Goal: Find specific page/section

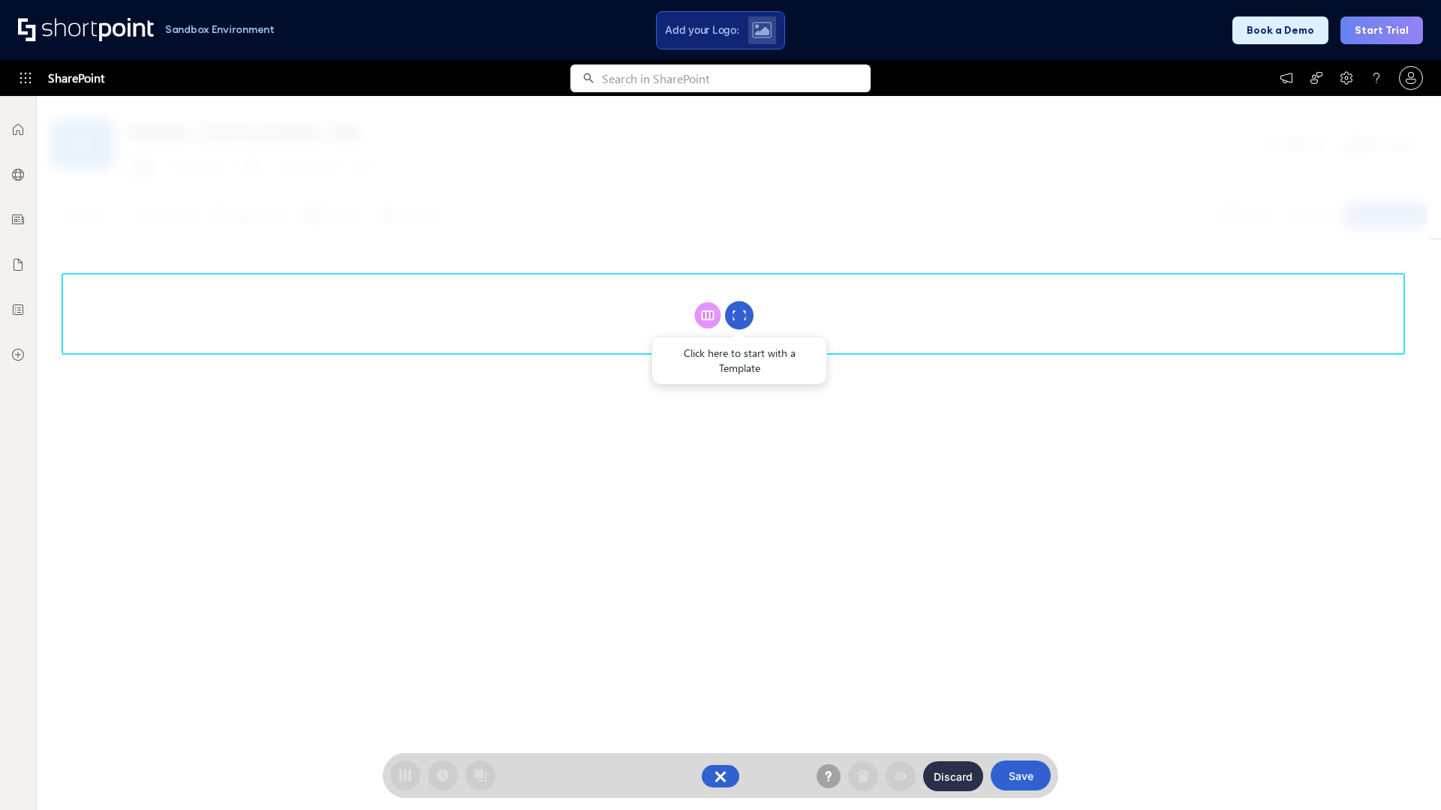
click at [739, 315] on circle at bounding box center [739, 316] width 29 height 29
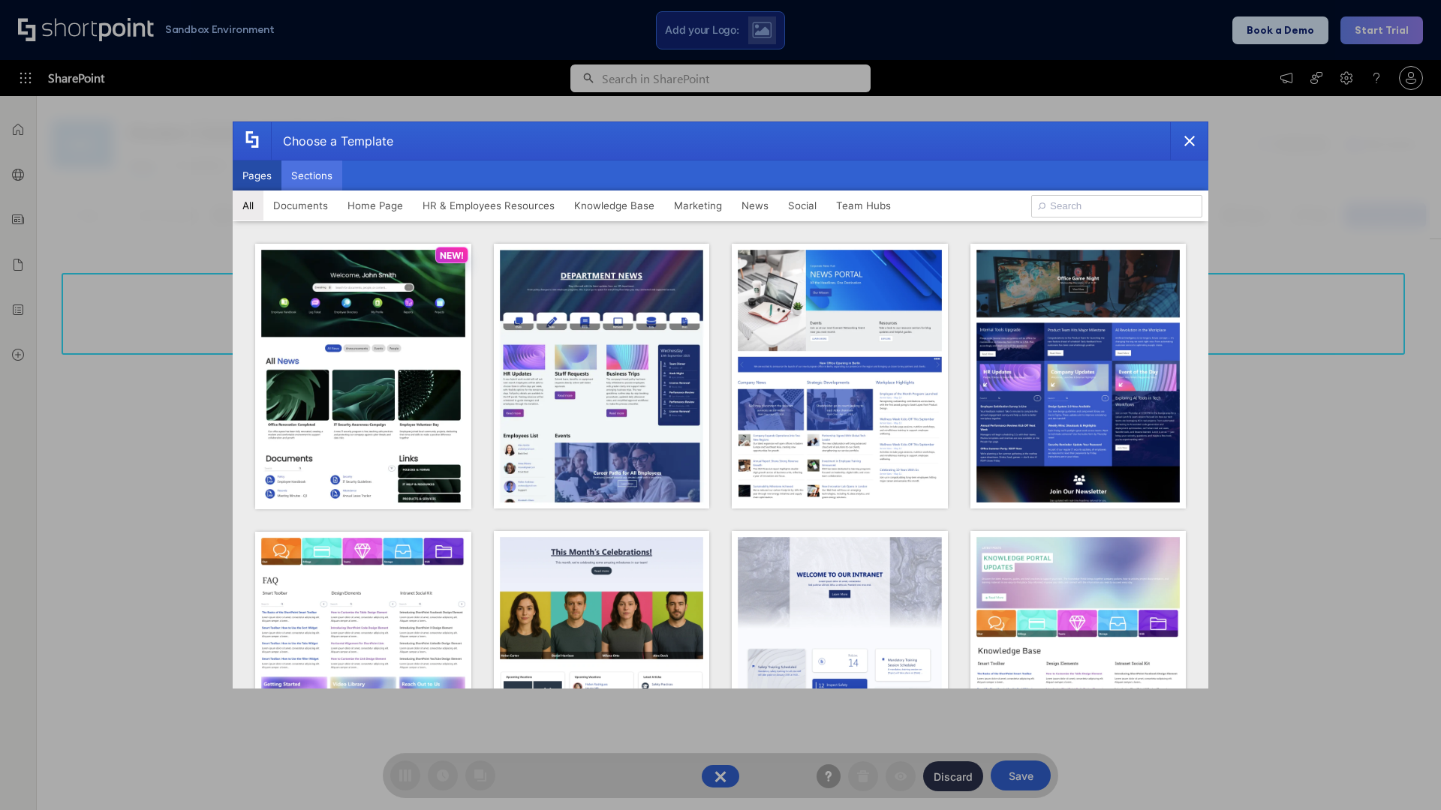
click at [311, 176] on button "Sections" at bounding box center [311, 176] width 61 height 30
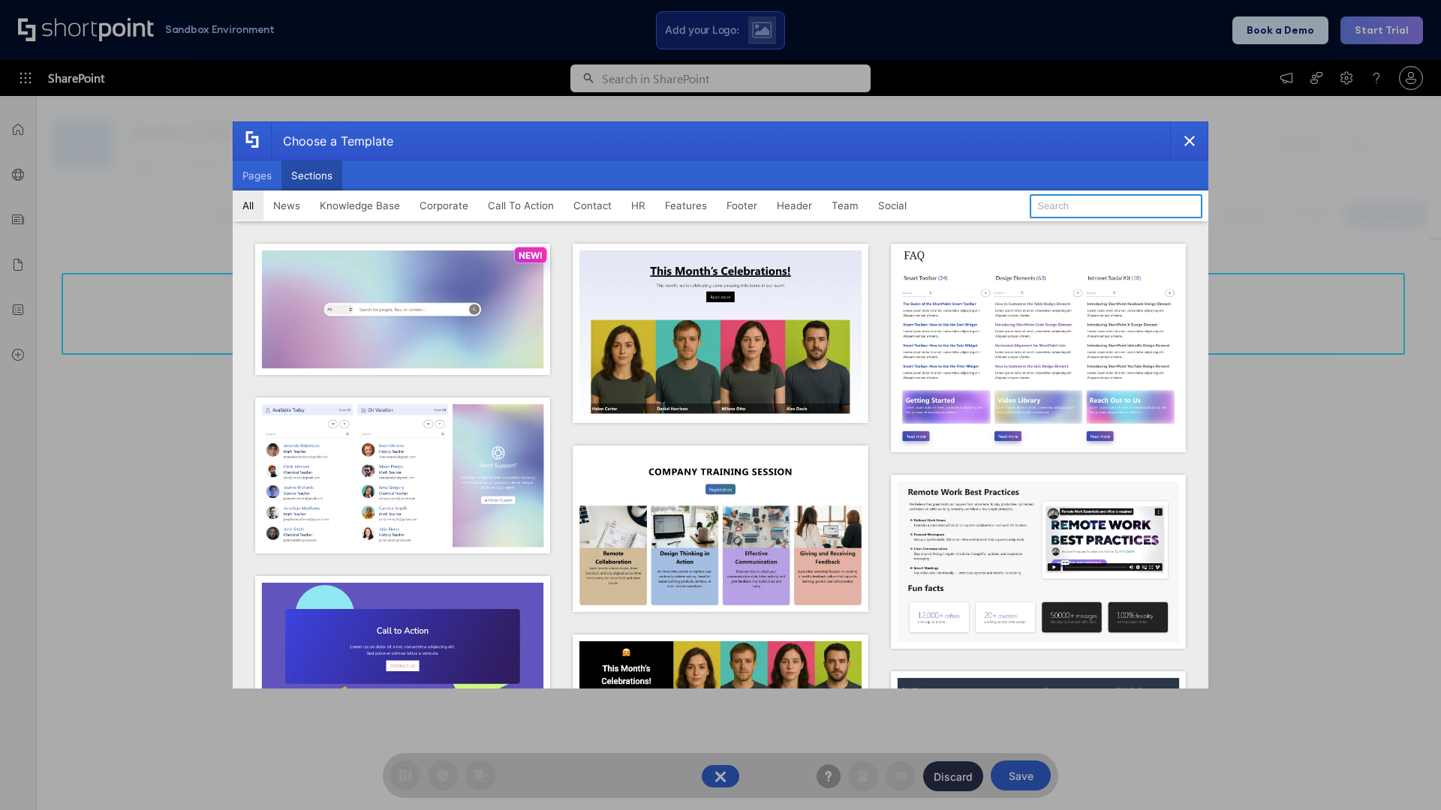
type input "HR Hub 2"
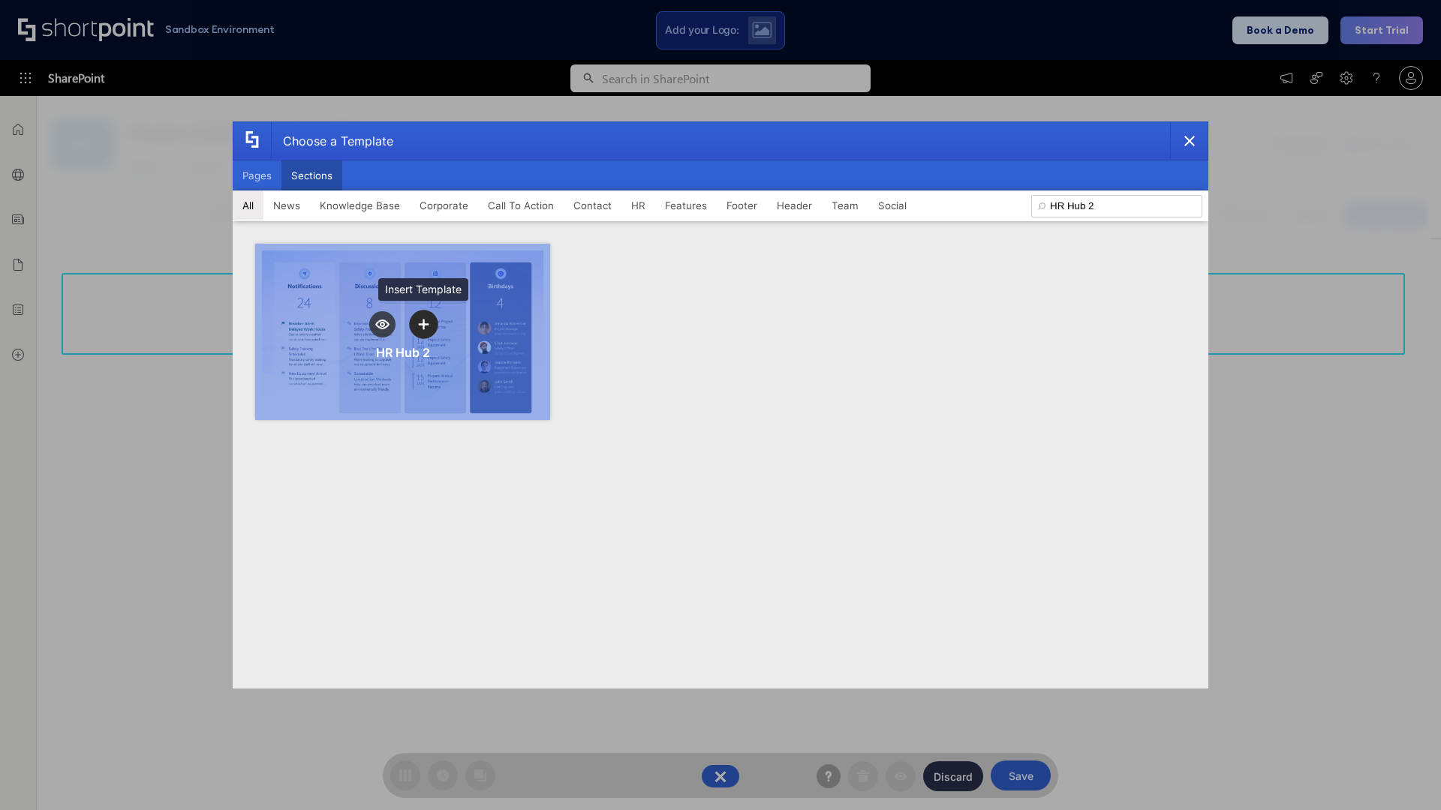
click at [423, 324] on icon "template selector" at bounding box center [423, 324] width 11 height 11
